Goal: Task Accomplishment & Management: Complete application form

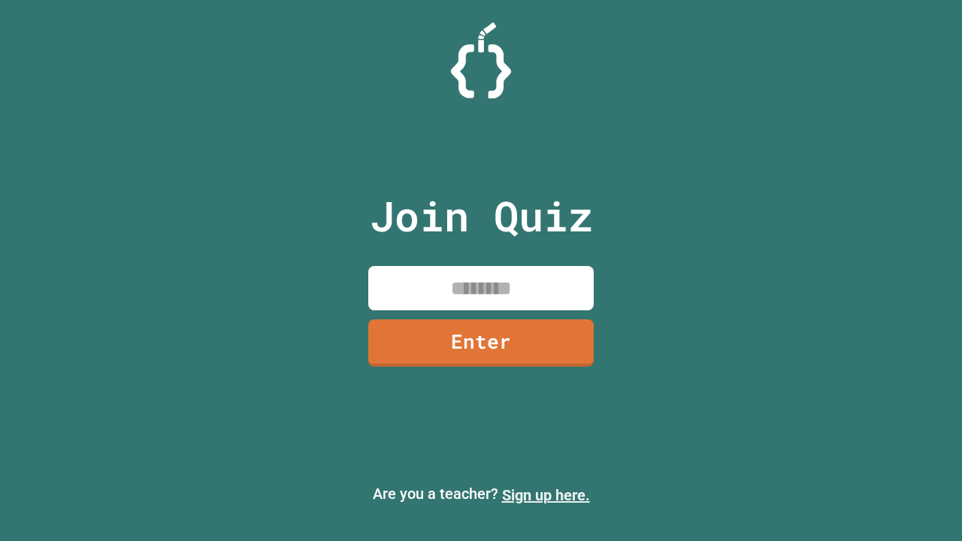
click at [546, 495] on link "Sign up here." at bounding box center [546, 495] width 88 height 18
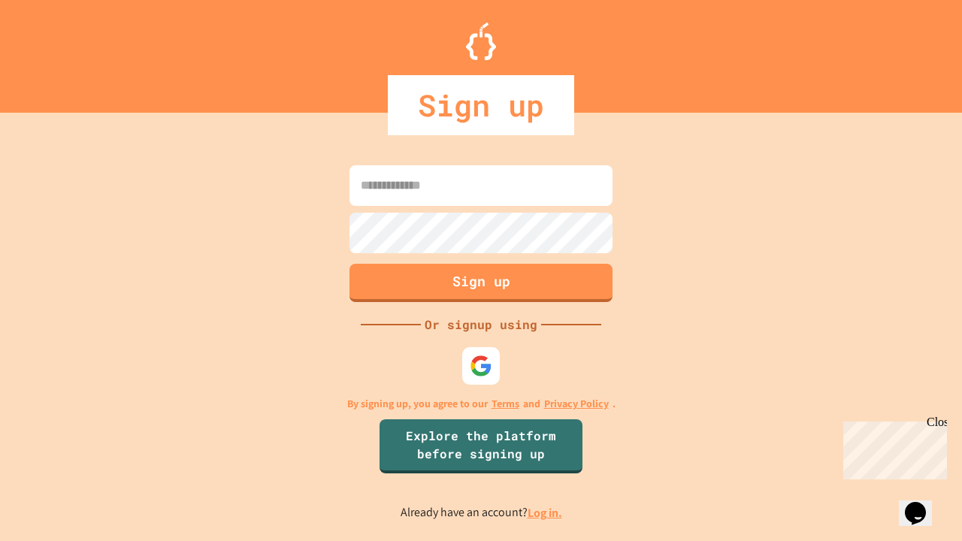
click at [546, 513] on link "Log in." at bounding box center [545, 513] width 35 height 16
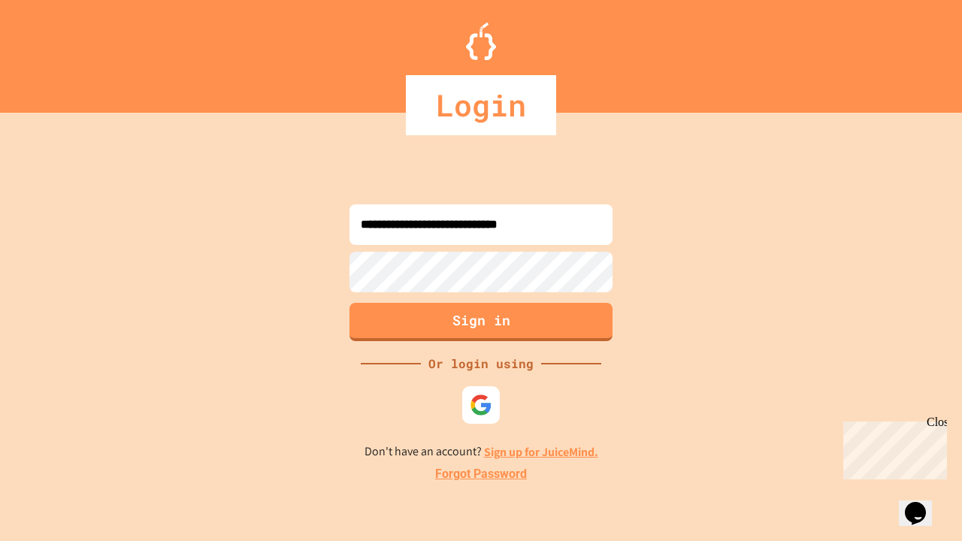
type input "**********"
